Goal: Task Accomplishment & Management: Manage account settings

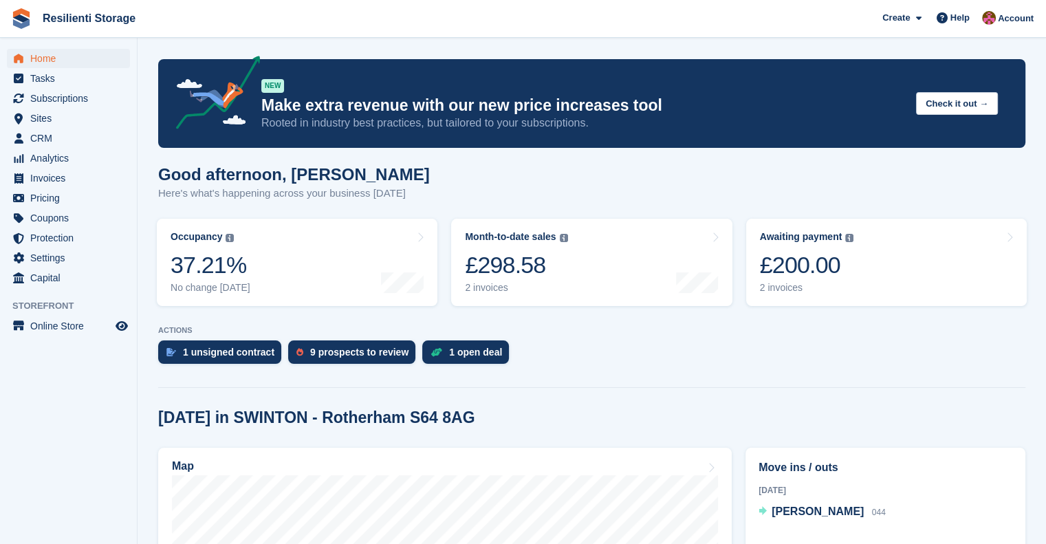
drag, startPoint x: 329, startPoint y: 351, endPoint x: 330, endPoint y: 324, distance: 27.5
click at [330, 324] on section "Signed in successfully. NEW Make extra revenue with our new price increases too…" at bounding box center [591, 546] width 908 height 1092
click at [313, 351] on div "9 prospects to review" at bounding box center [359, 351] width 98 height 11
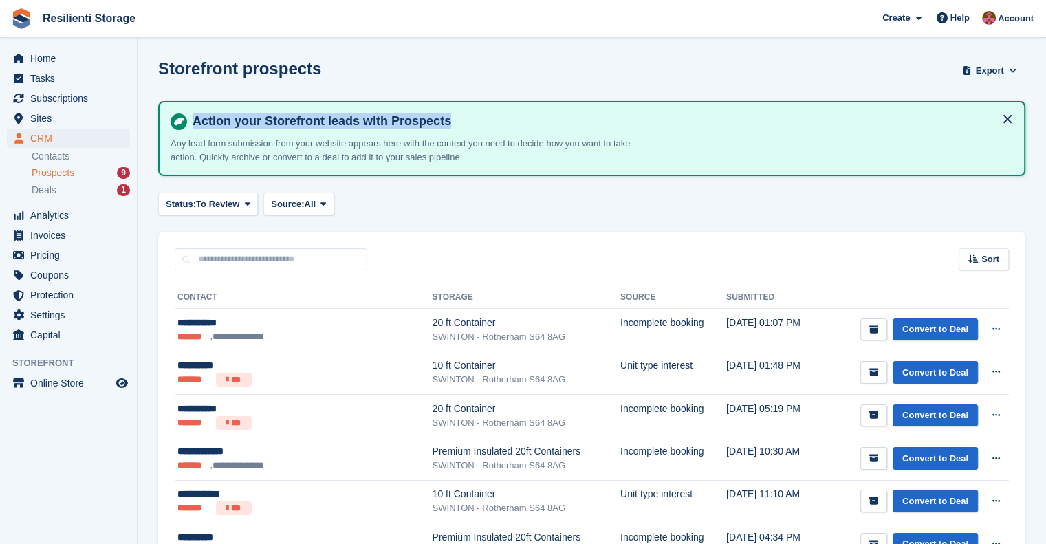
drag, startPoint x: 1045, startPoint y: 84, endPoint x: 1055, endPoint y: 114, distance: 32.0
click at [1045, 114] on html "Resilienti Storage Create Subscription Invoice Contact Deal Discount Page Help …" at bounding box center [523, 272] width 1046 height 544
click at [1041, 94] on section "Storefront prospects Export Export Prospects Export a CSV of all Prospects whic…" at bounding box center [591, 381] width 908 height 762
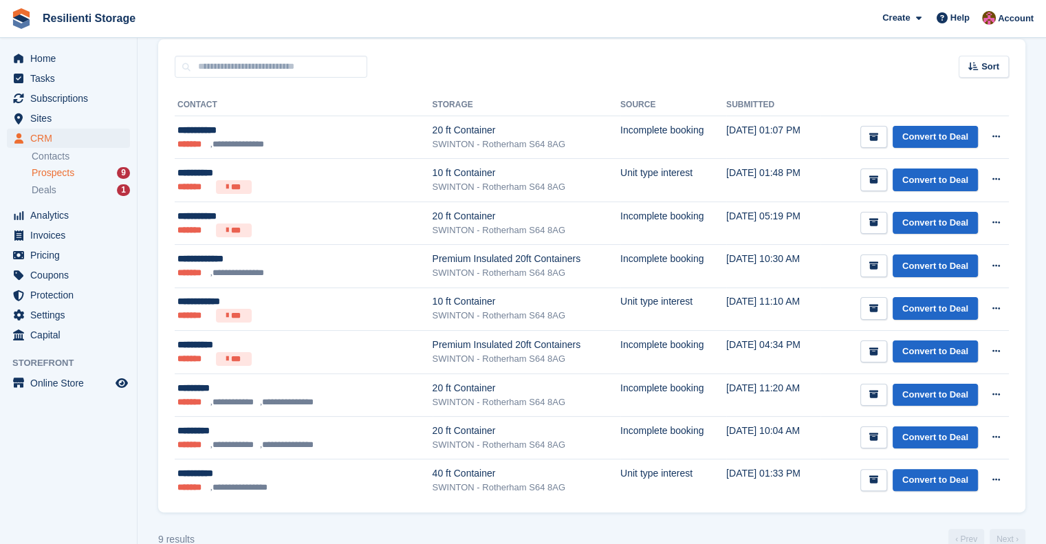
scroll to position [217, 0]
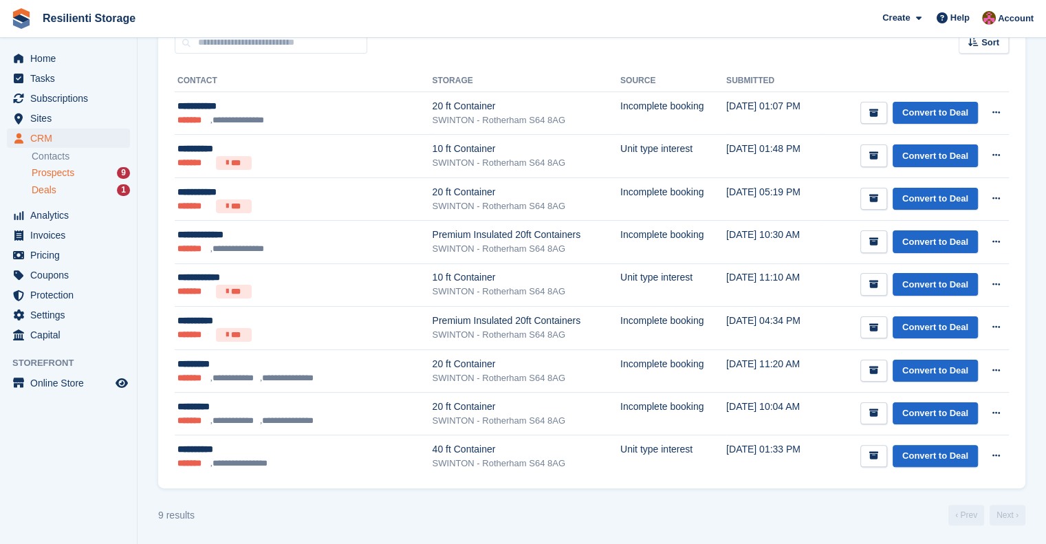
click at [77, 189] on div "Deals 1" at bounding box center [81, 190] width 98 height 13
